Goal: Task Accomplishment & Management: Complete application form

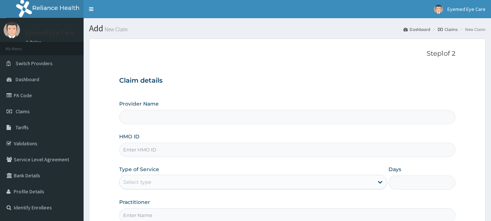
type input "Eyemed Eye Care"
click at [139, 150] on input "HMO ID" at bounding box center [287, 150] width 337 height 14
type input "NLM/10013/A"
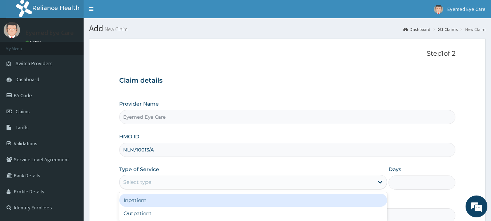
click at [159, 185] on div "Select type" at bounding box center [247, 182] width 254 height 12
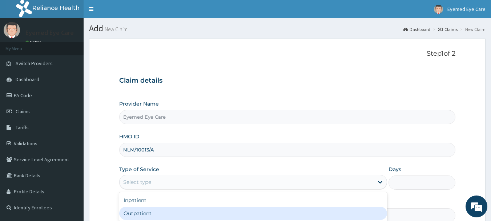
click at [153, 211] on div "Outpatient" at bounding box center [253, 213] width 268 height 13
type input "1"
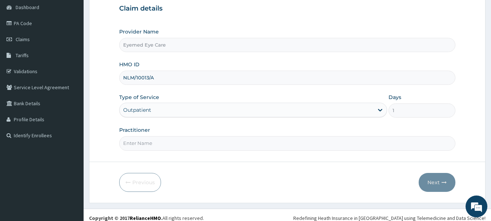
scroll to position [73, 0]
click at [145, 148] on input "Practitioner" at bounding box center [287, 142] width 337 height 14
type input "DR [PERSON_NAME]"
click at [431, 183] on button "Next" at bounding box center [437, 181] width 37 height 19
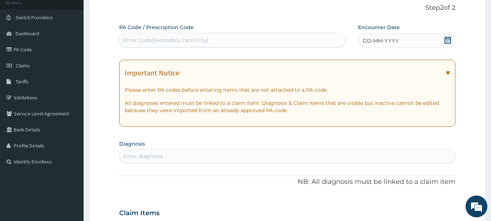
scroll to position [0, 0]
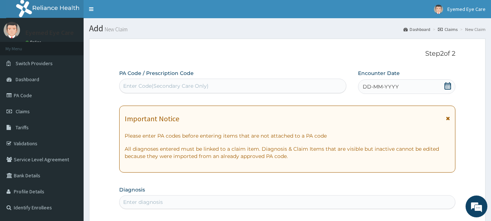
click at [135, 81] on div "Enter Code(Secondary Care Only)" at bounding box center [233, 86] width 227 height 12
drag, startPoint x: 127, startPoint y: 92, endPoint x: 116, endPoint y: 89, distance: 10.9
click at [140, 82] on div "Enter Code(Secondary Care Only)" at bounding box center [233, 86] width 227 height 12
click at [133, 85] on div "Enter Code(Secondary Care Only)" at bounding box center [165, 85] width 85 height 7
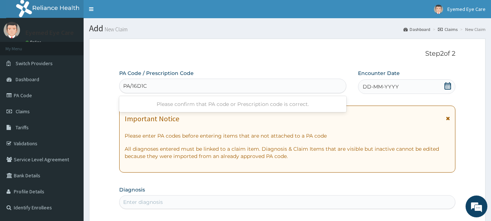
type input "PA/16D1CB"
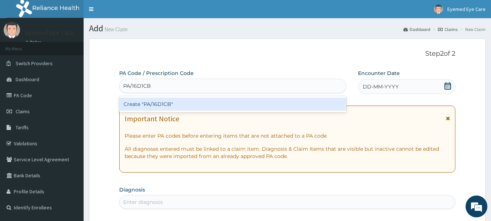
click at [205, 104] on div "Create "PA/16D1CB"" at bounding box center [233, 103] width 228 height 13
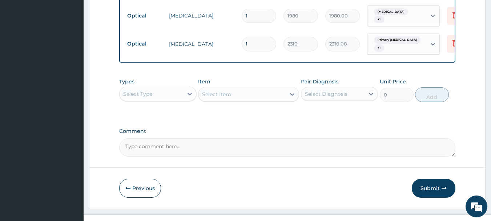
scroll to position [469, 0]
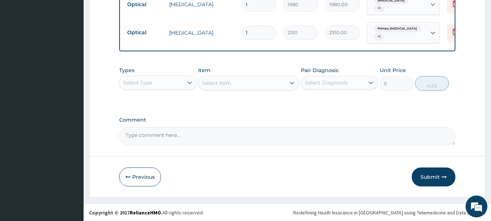
click at [432, 177] on button "Submit" at bounding box center [434, 176] width 44 height 19
